Goal: Task Accomplishment & Management: Use online tool/utility

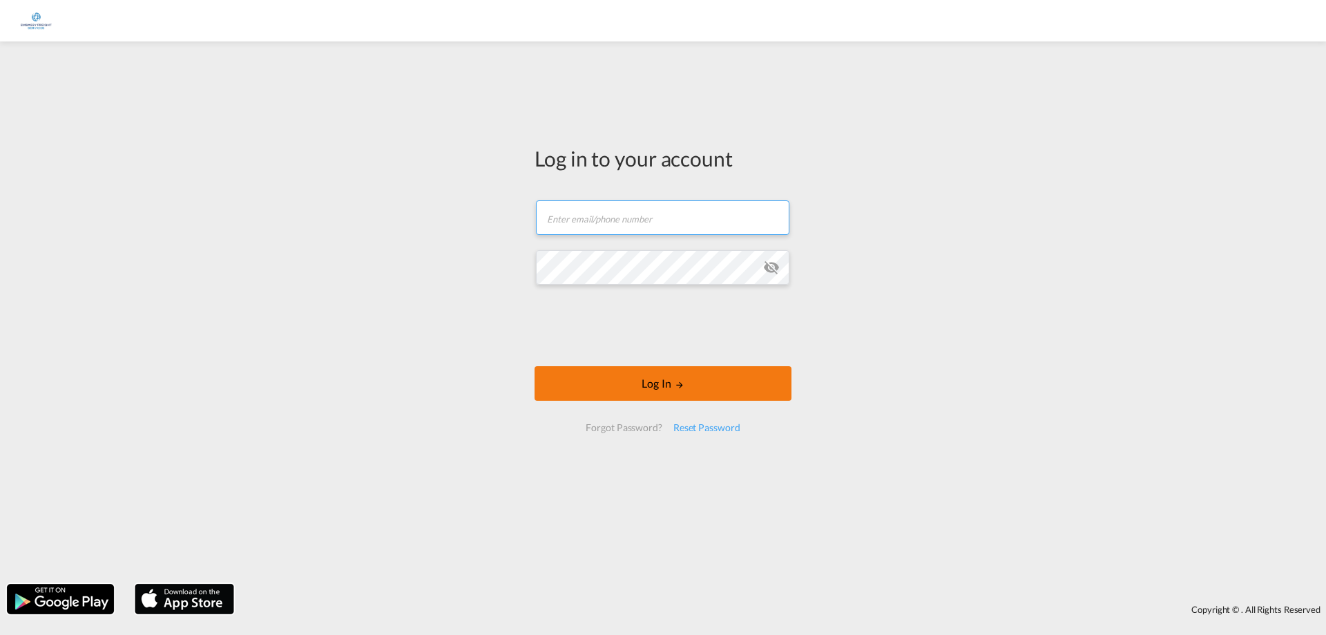
type input "[EMAIL_ADDRESS][DOMAIN_NAME]"
click at [743, 389] on button "Log In" at bounding box center [663, 383] width 257 height 35
